Goal: Task Accomplishment & Management: Complete application form

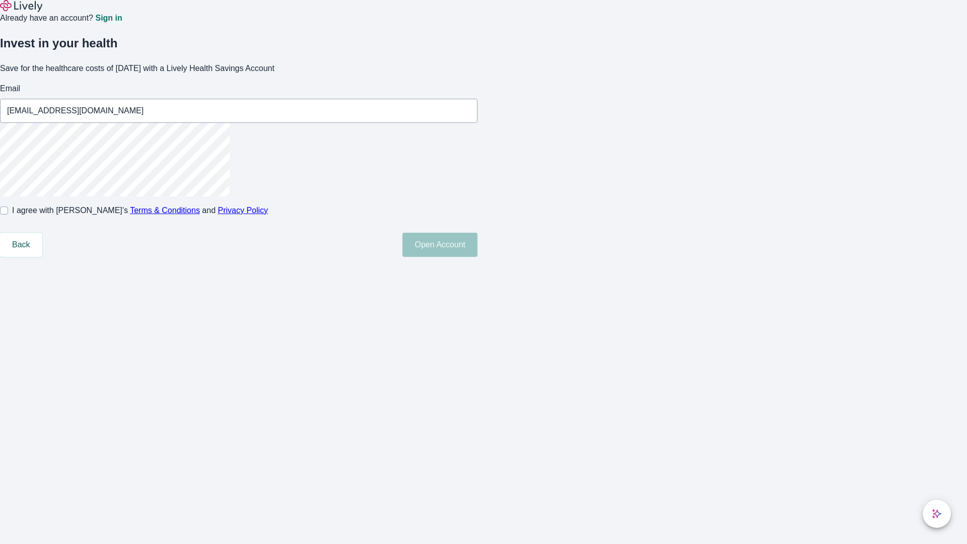
click at [8, 215] on input "I agree with Lively’s Terms & Conditions and Privacy Policy" at bounding box center [4, 211] width 8 height 8
checkbox input "true"
click at [478, 257] on button "Open Account" at bounding box center [440, 245] width 75 height 24
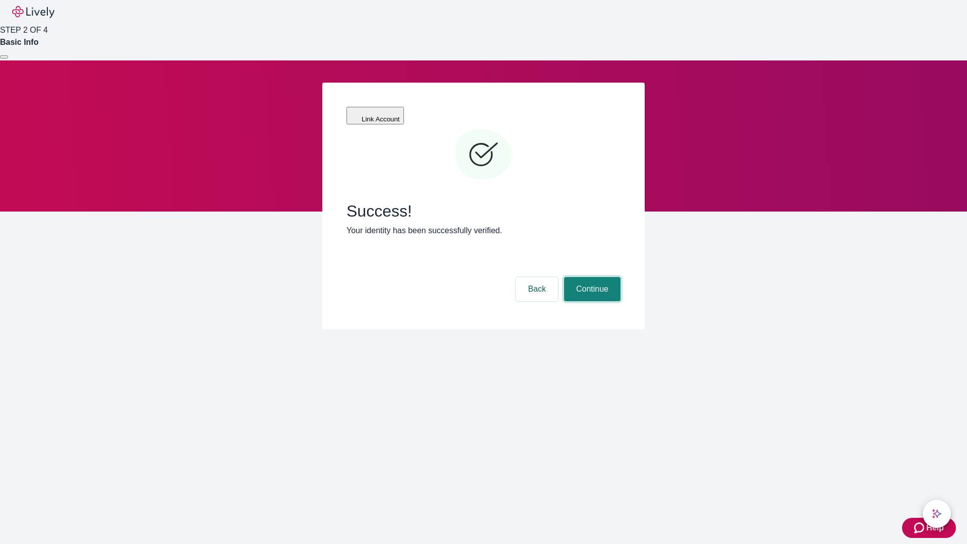
click at [591, 277] on button "Continue" at bounding box center [592, 289] width 56 height 24
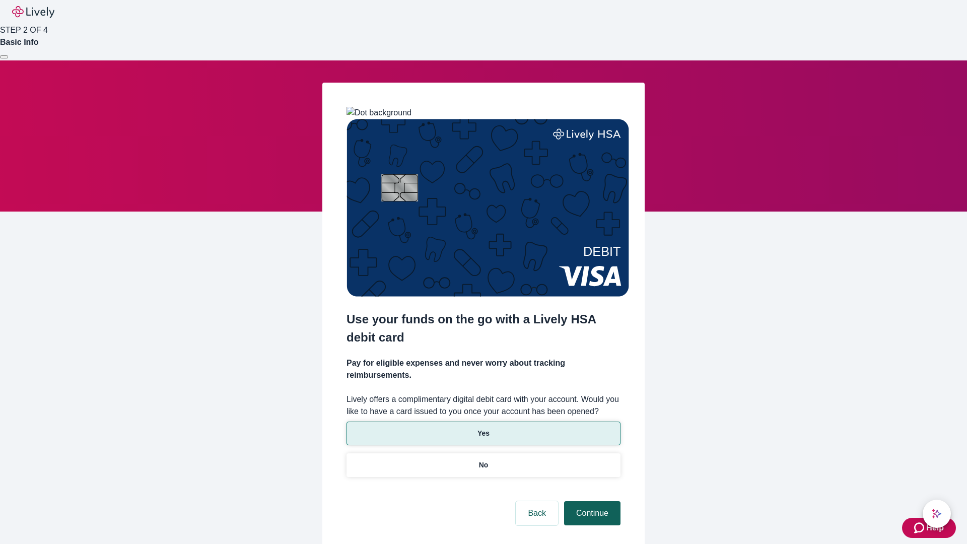
click at [483, 428] on p "Yes" at bounding box center [484, 433] width 12 height 11
click at [591, 501] on button "Continue" at bounding box center [592, 513] width 56 height 24
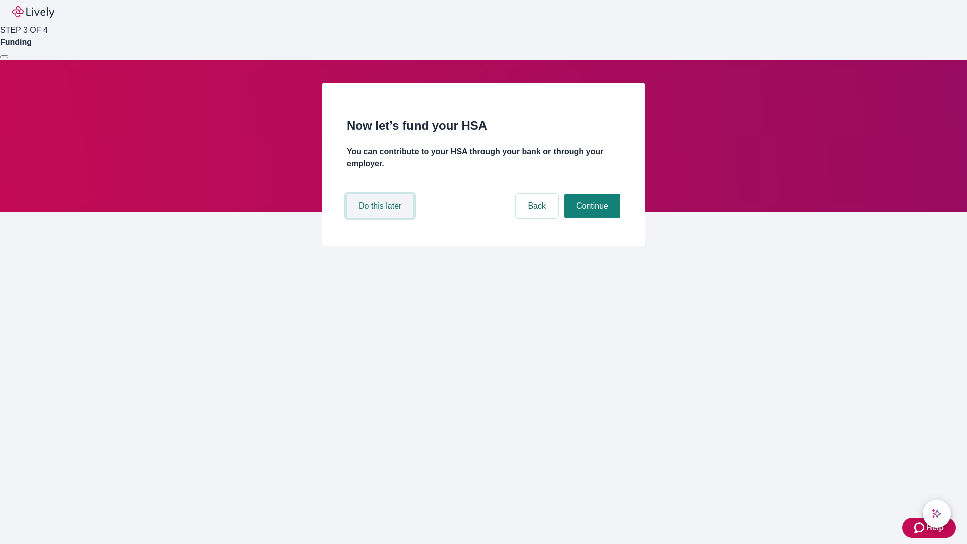
click at [381, 218] on button "Do this later" at bounding box center [380, 206] width 67 height 24
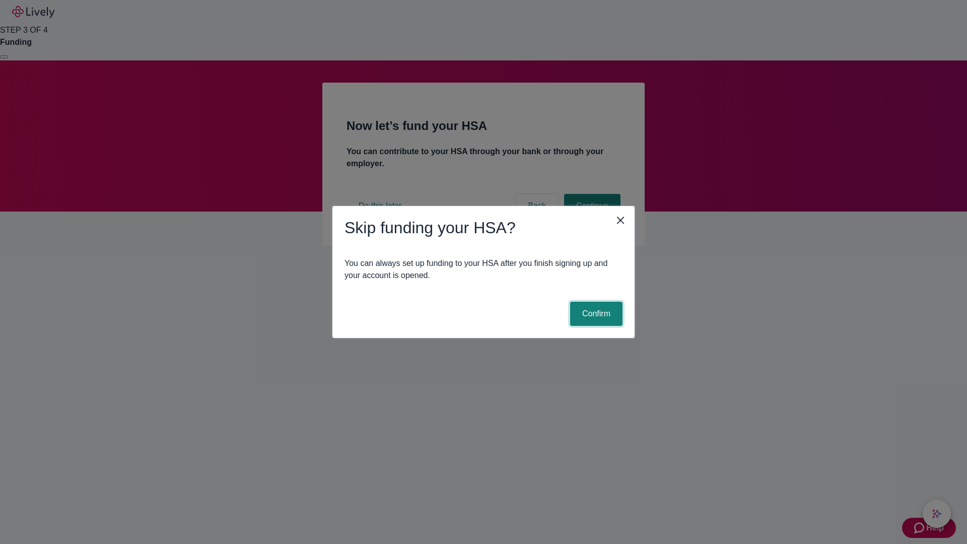
click at [595, 314] on button "Confirm" at bounding box center [596, 314] width 52 height 24
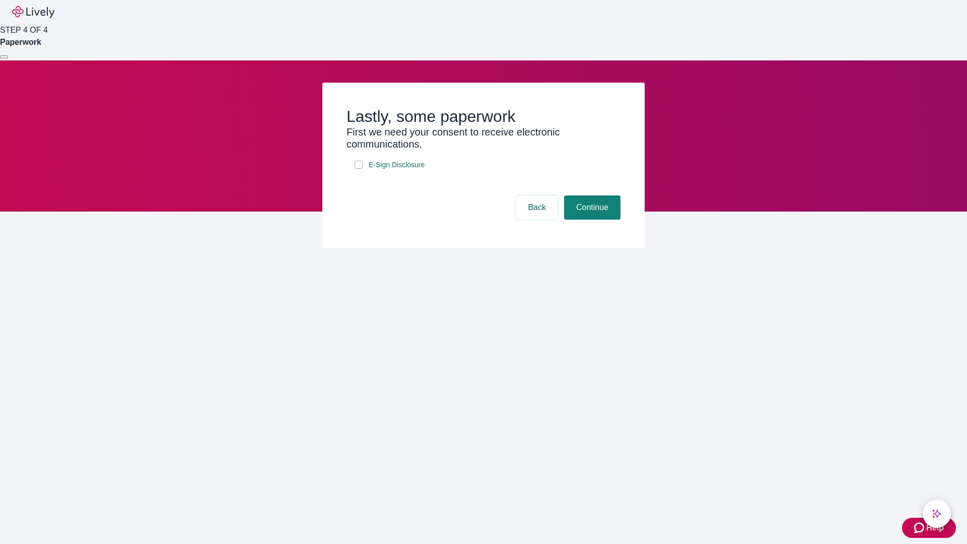
click at [359, 169] on input "E-Sign Disclosure" at bounding box center [359, 165] width 8 height 8
checkbox input "true"
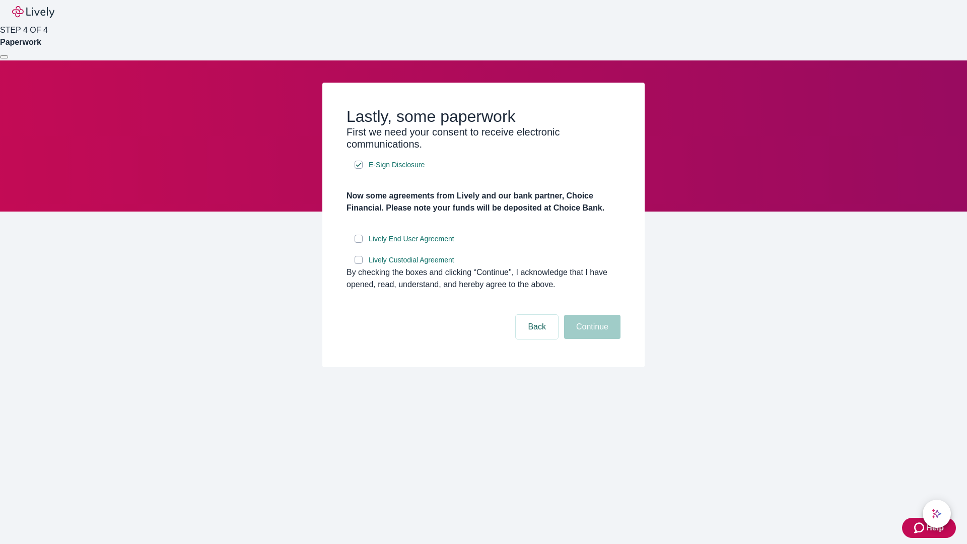
click at [359, 243] on input "Lively End User Agreement" at bounding box center [359, 239] width 8 height 8
checkbox input "true"
click at [359, 264] on input "Lively Custodial Agreement" at bounding box center [359, 260] width 8 height 8
checkbox input "true"
click at [591, 339] on button "Continue" at bounding box center [592, 327] width 56 height 24
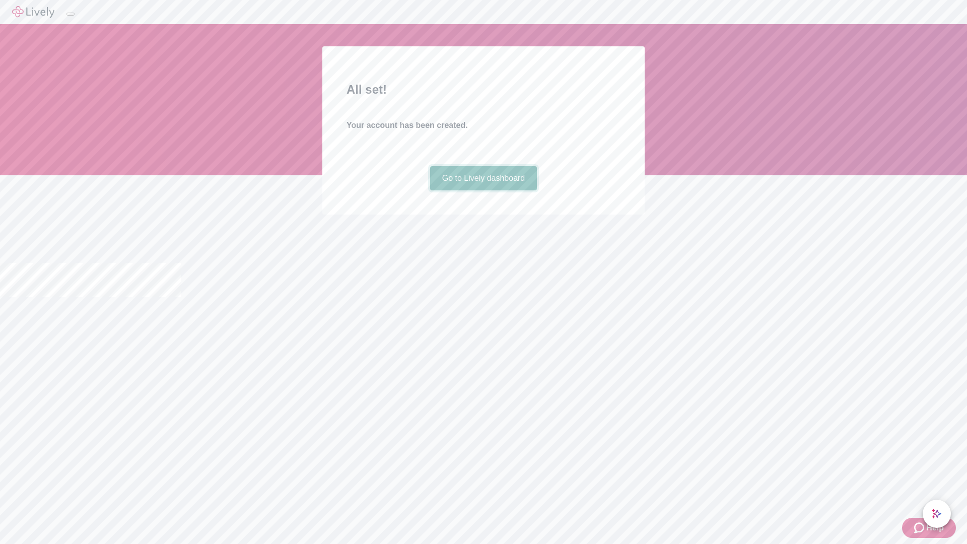
click at [483, 190] on link "Go to Lively dashboard" at bounding box center [483, 178] width 107 height 24
